Goal: Information Seeking & Learning: Check status

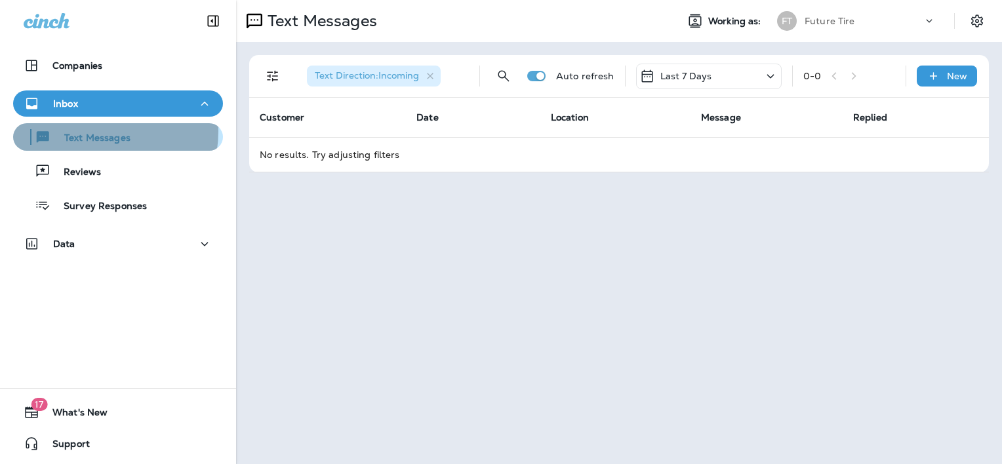
click at [85, 131] on div "Text Messages" at bounding box center [74, 137] width 112 height 20
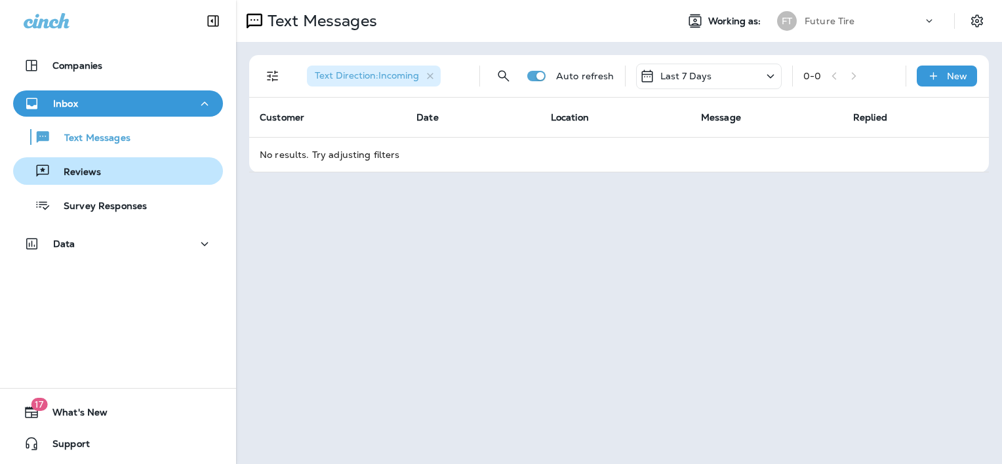
click at [88, 177] on p "Reviews" at bounding box center [75, 172] width 50 height 12
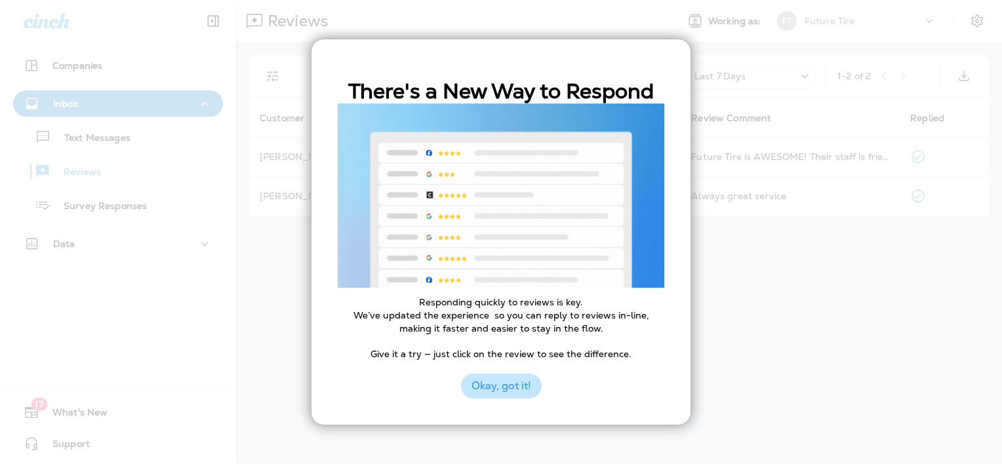
click at [520, 381] on button "Okay, got it!" at bounding box center [501, 386] width 81 height 25
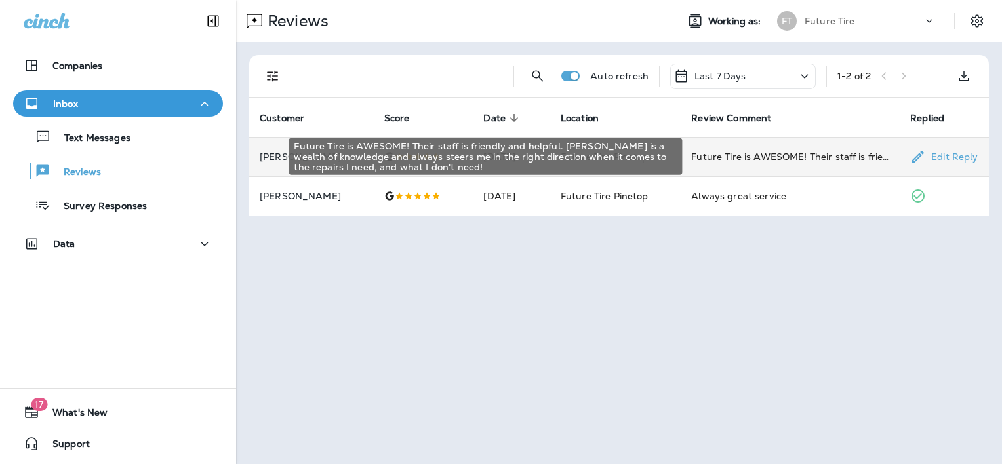
click at [783, 152] on div "Future Tire is AWESOME! Their staff is friendly and helpful. [PERSON_NAME] is a…" at bounding box center [790, 156] width 198 height 13
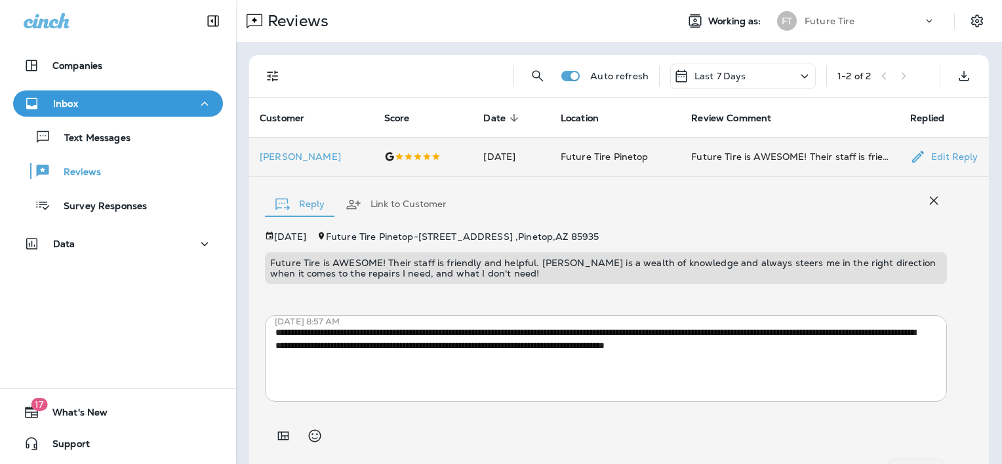
scroll to position [35, 0]
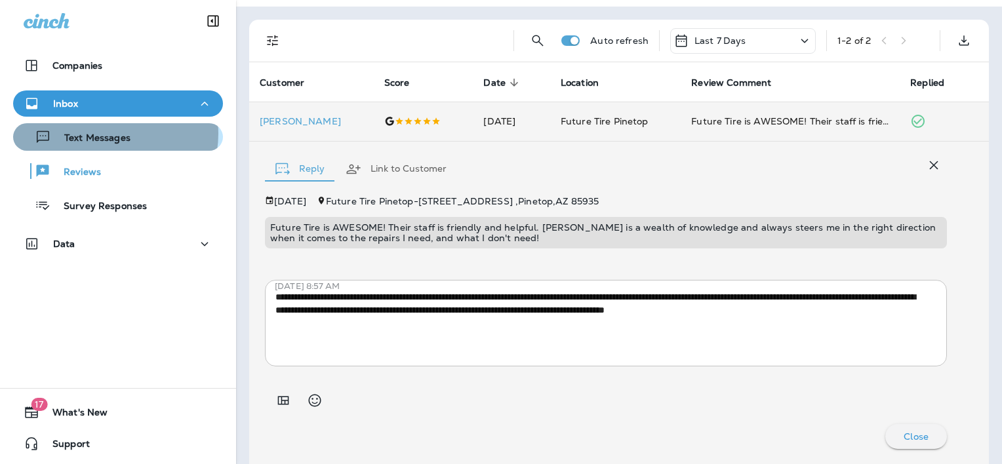
click at [109, 134] on p "Text Messages" at bounding box center [90, 138] width 79 height 12
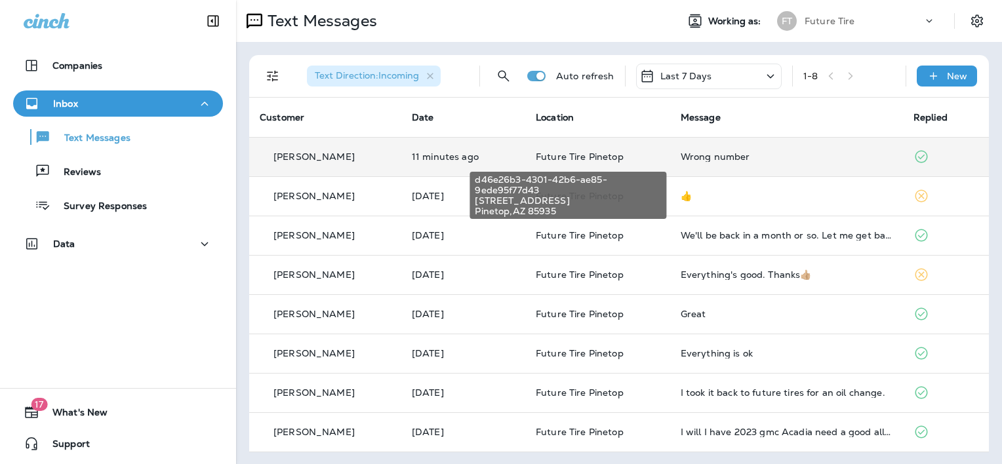
click at [540, 155] on span "Future Tire Pinetop" at bounding box center [580, 157] width 88 height 12
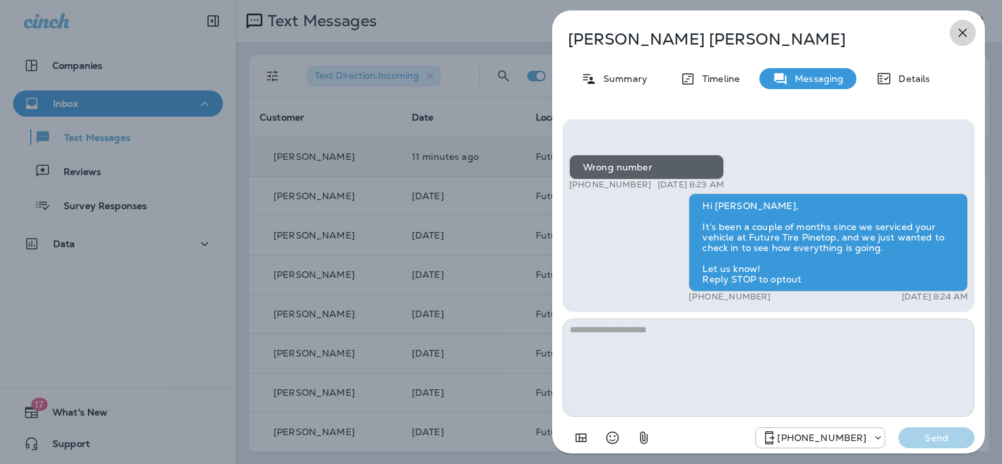
click at [960, 28] on icon "button" at bounding box center [962, 33] width 16 height 16
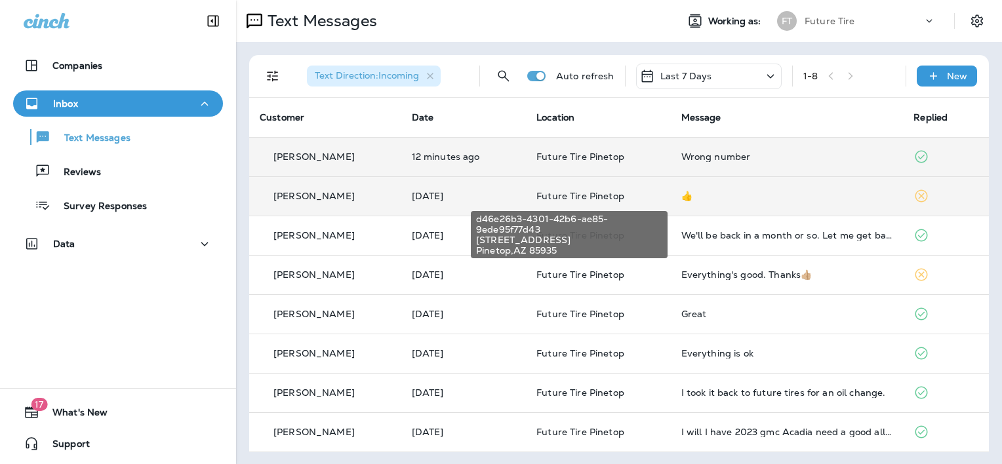
click at [549, 192] on span "Future Tire Pinetop" at bounding box center [580, 196] width 88 height 12
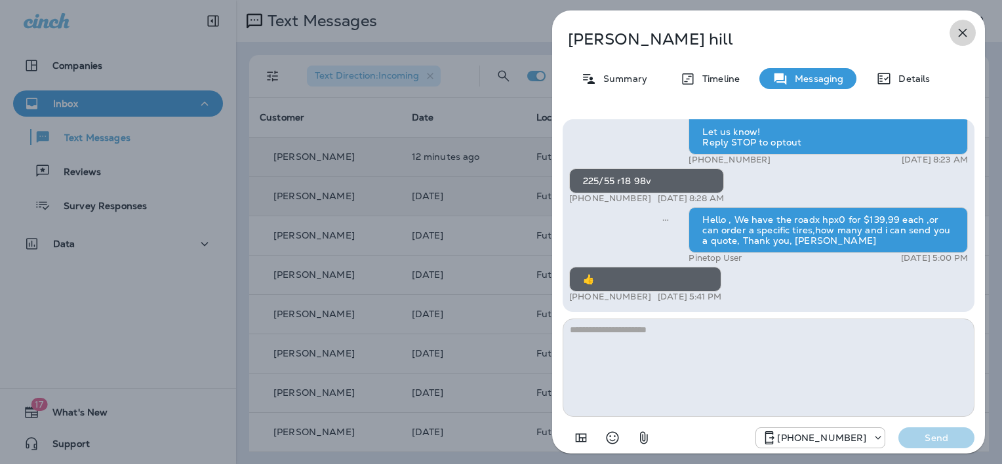
click at [962, 29] on icon "button" at bounding box center [962, 33] width 16 height 16
